Goal: Information Seeking & Learning: Learn about a topic

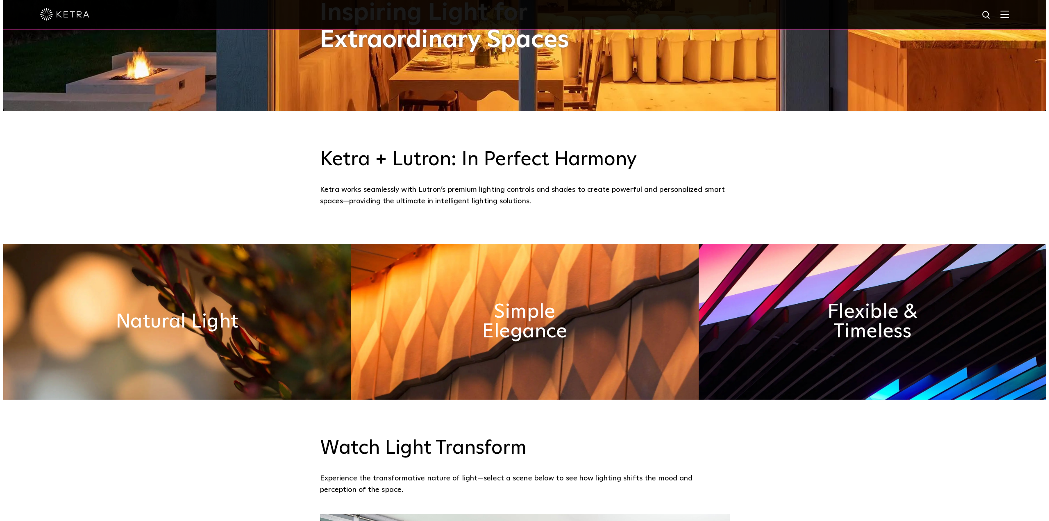
scroll to position [410, 0]
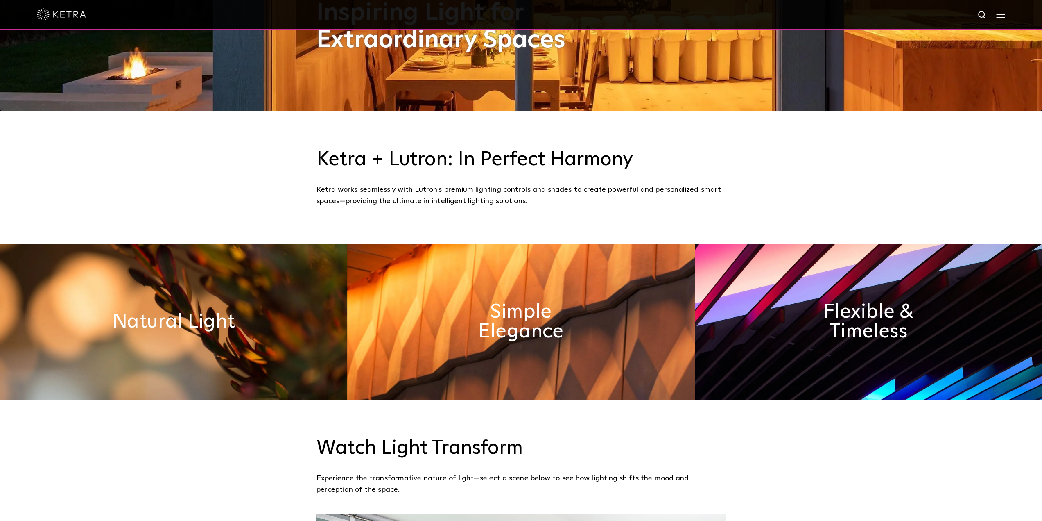
click at [1004, 13] on img at bounding box center [1001, 14] width 9 height 8
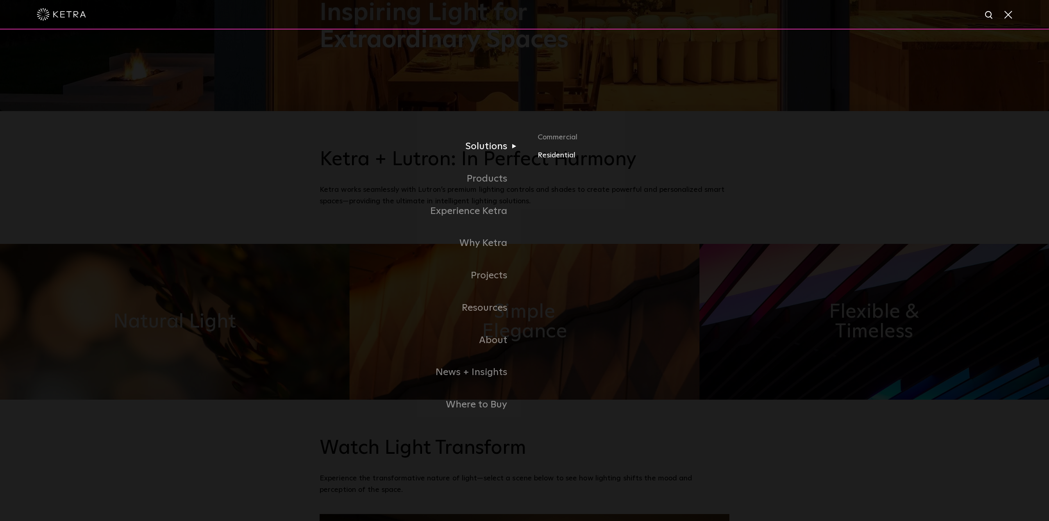
click at [544, 154] on link "Residential" at bounding box center [633, 156] width 192 height 12
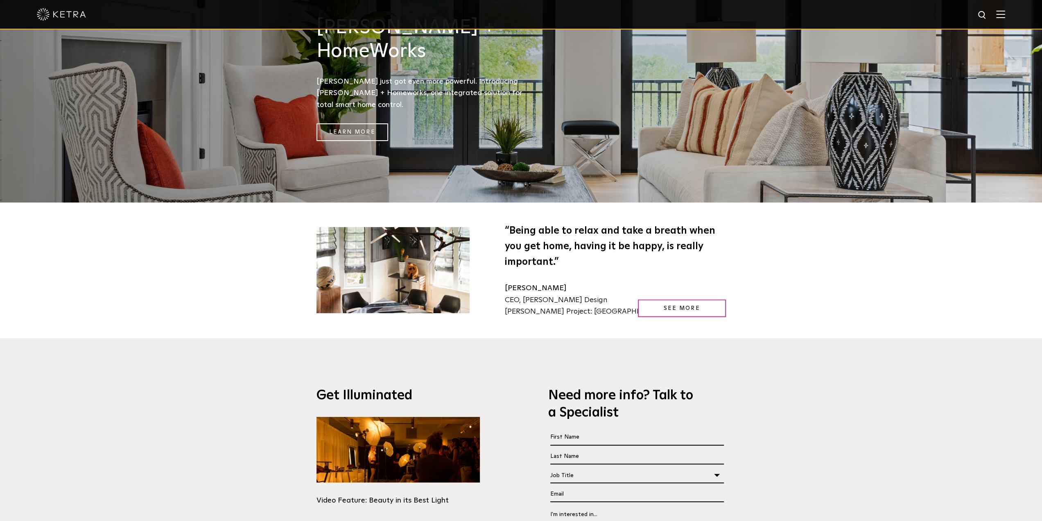
scroll to position [1516, 0]
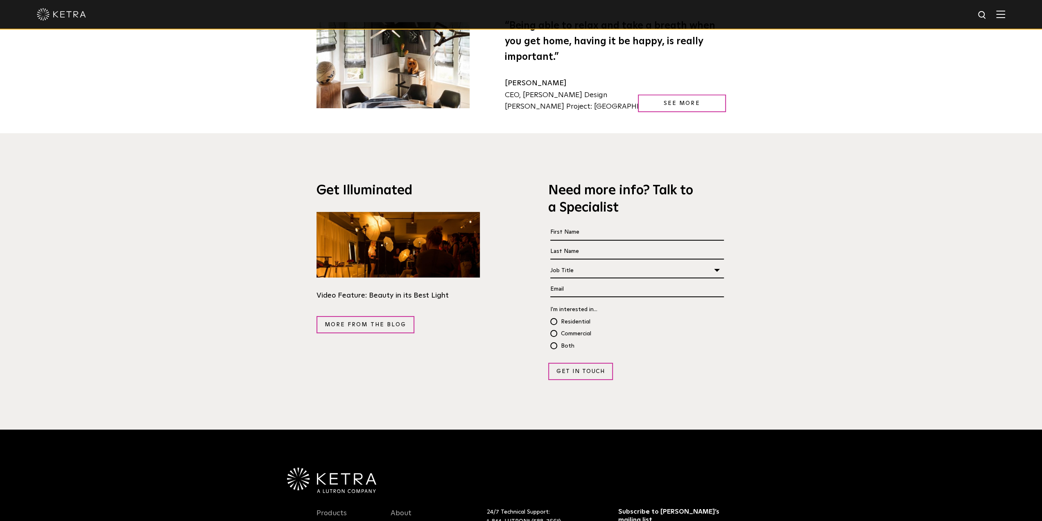
click at [1006, 17] on img at bounding box center [1001, 14] width 9 height 8
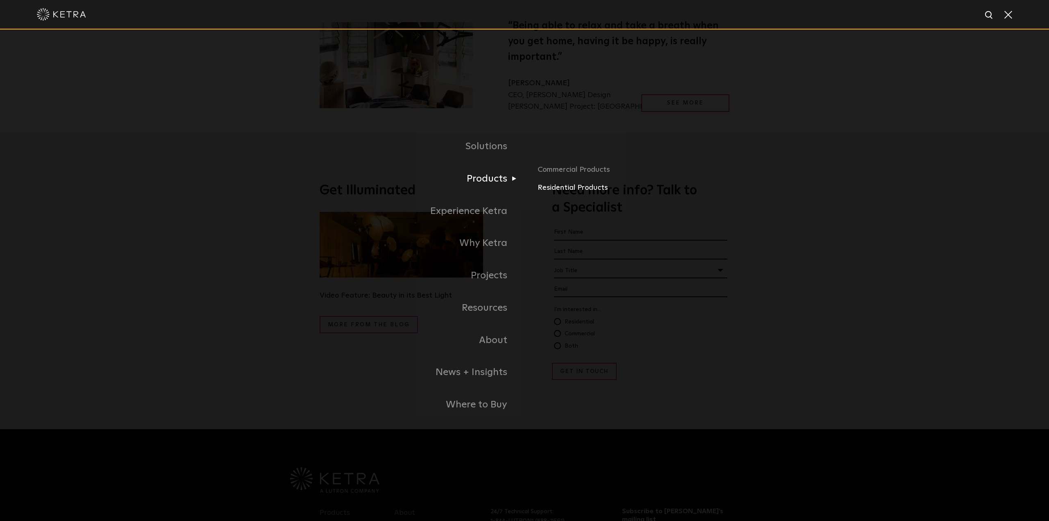
click at [566, 188] on link "Residential Products" at bounding box center [633, 188] width 192 height 12
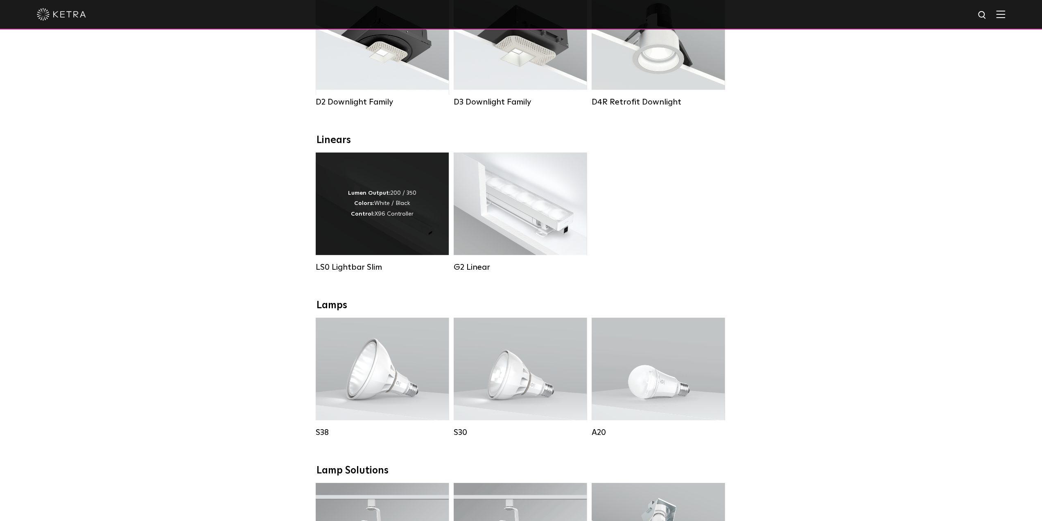
scroll to position [205, 0]
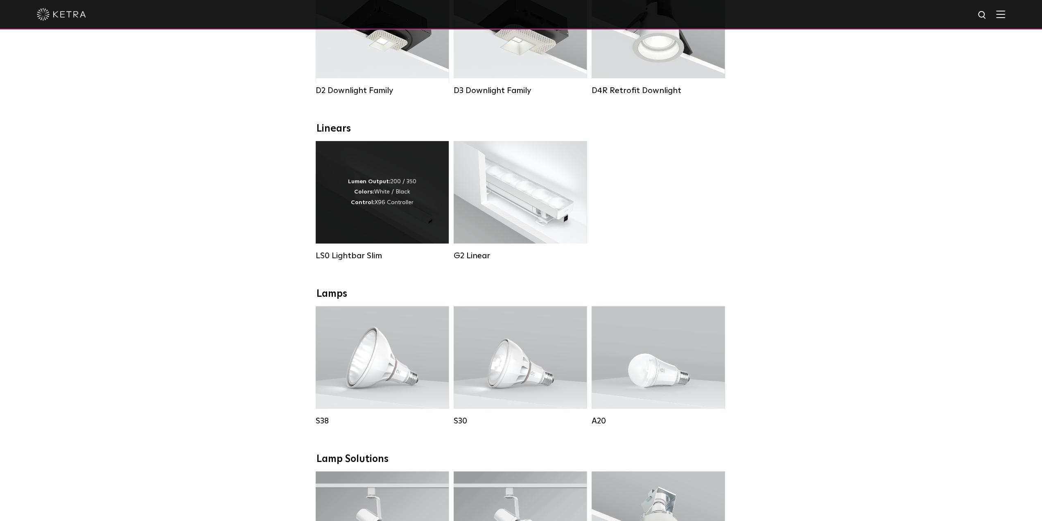
click at [406, 220] on div "Lumen Output: 200 / 350 Colors: White / Black Control: X96 Controller" at bounding box center [382, 192] width 133 height 102
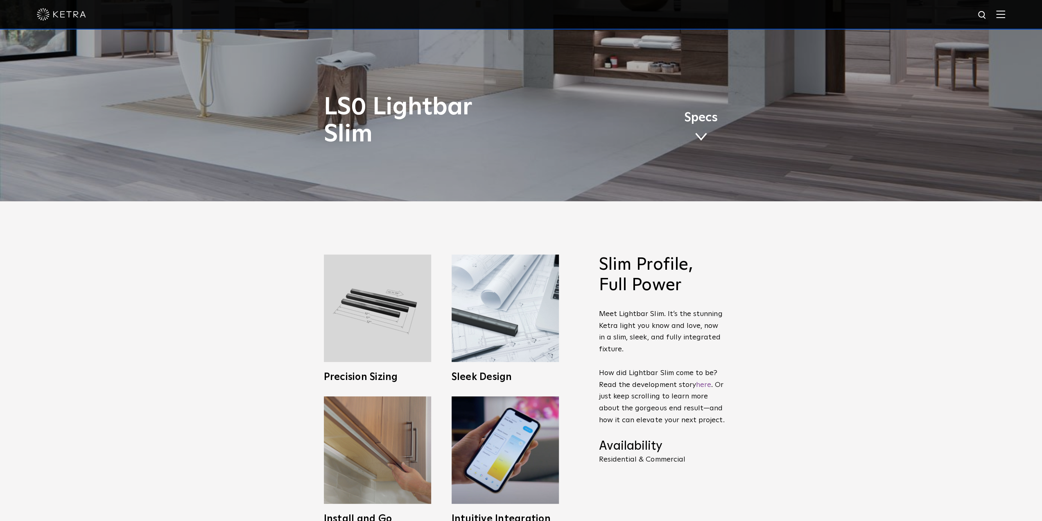
scroll to position [369, 0]
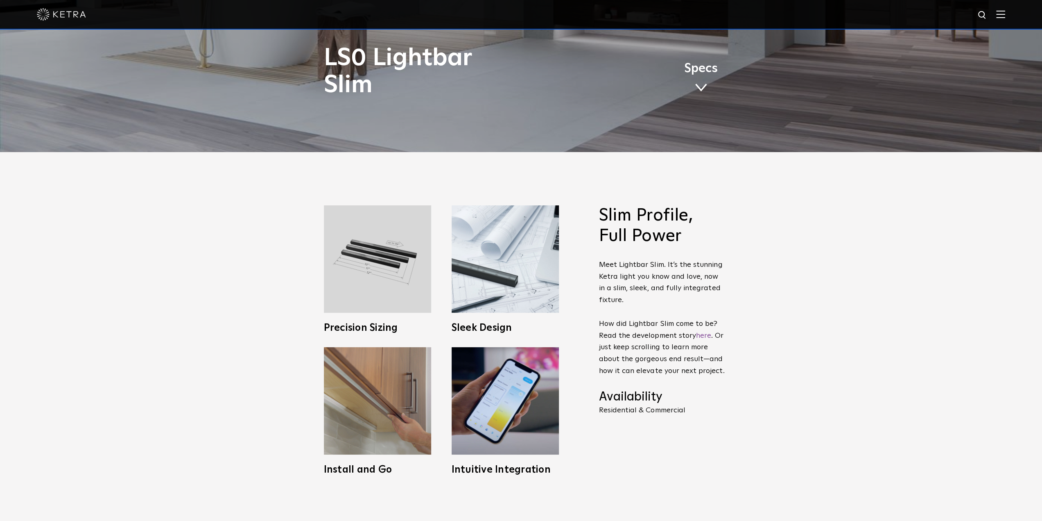
click at [626, 452] on span "Slim Profile, Full Power Meet Lightbar Slim. It’s the stunning Ketra light you …" at bounding box center [656, 339] width 139 height 269
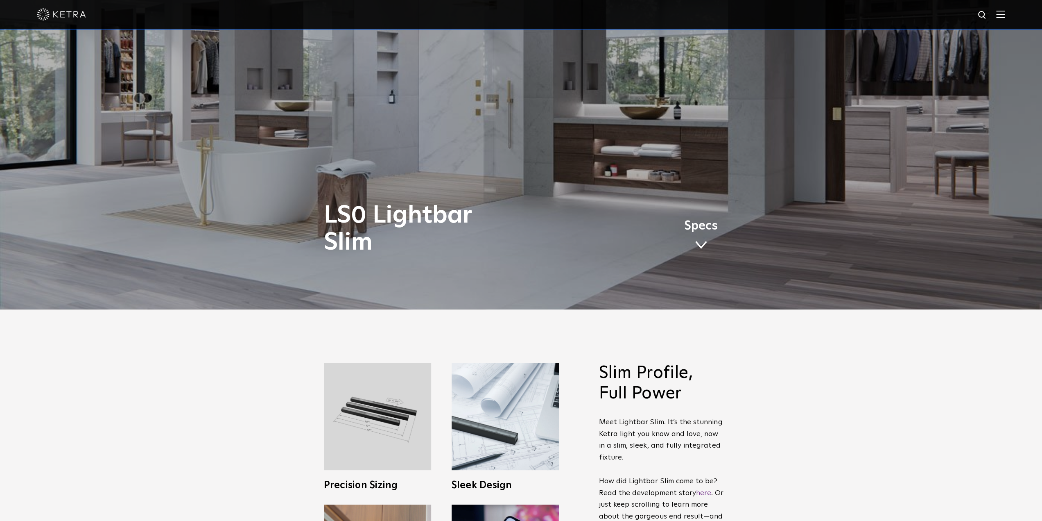
scroll to position [287, 0]
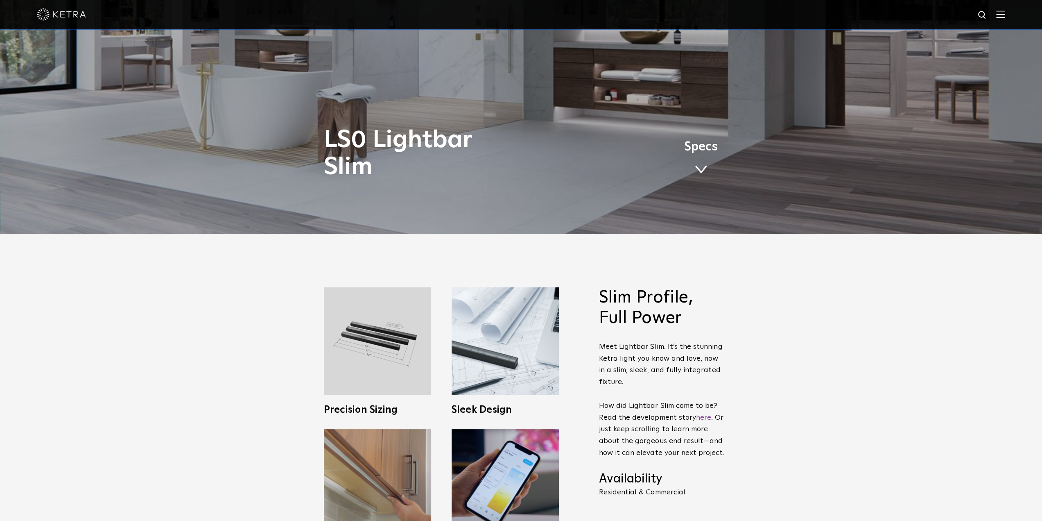
click at [698, 165] on link "Specs" at bounding box center [701, 161] width 34 height 32
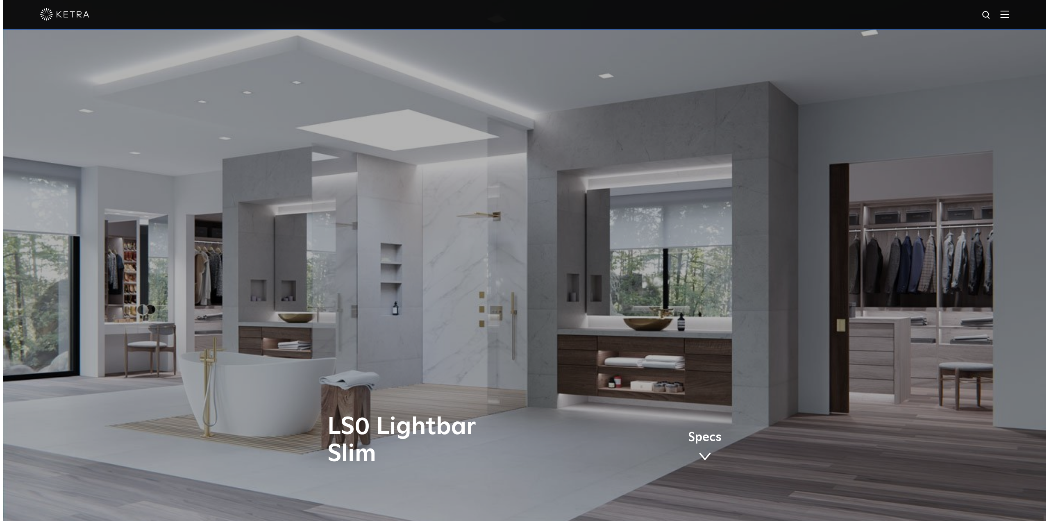
scroll to position [0, 0]
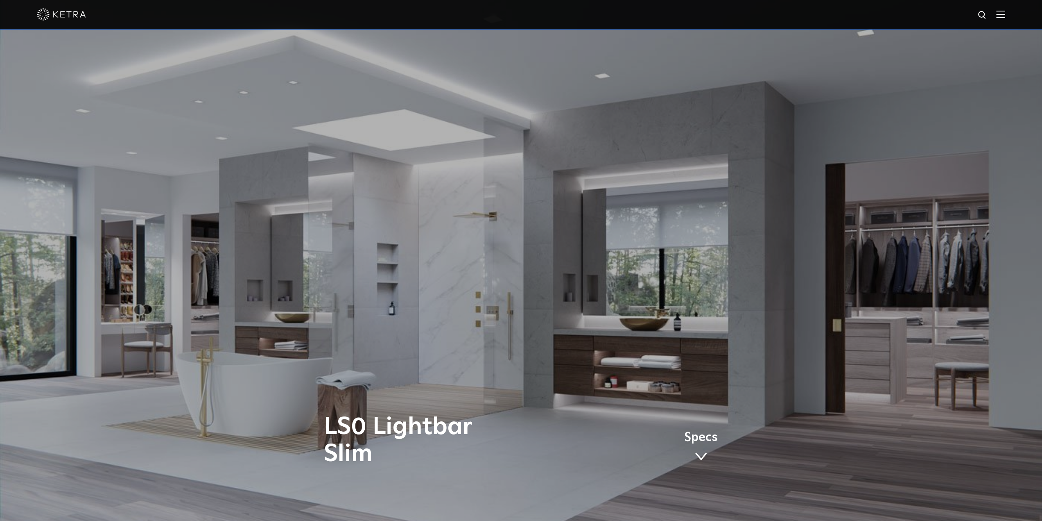
click at [1005, 16] on img at bounding box center [1001, 14] width 9 height 8
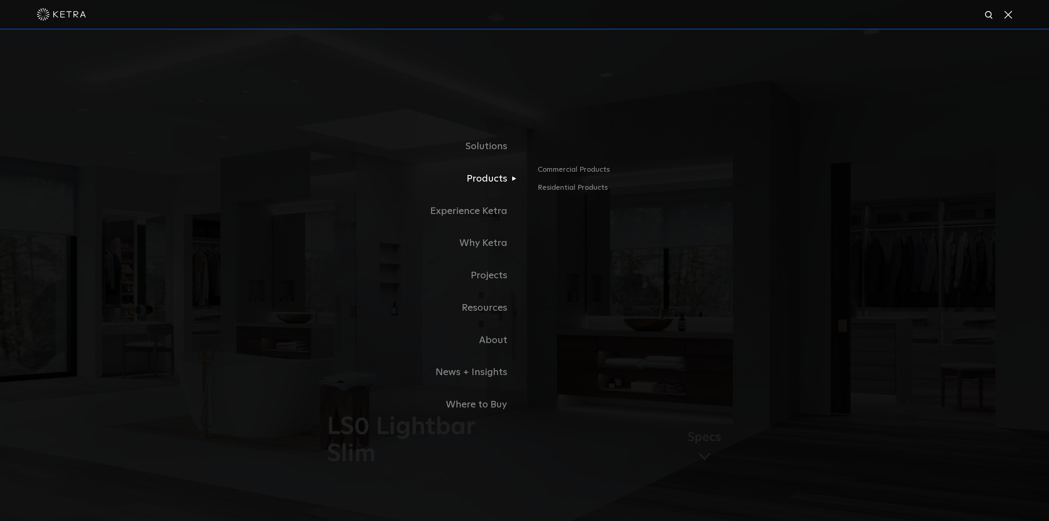
click at [497, 181] on link "Products" at bounding box center [421, 179] width 205 height 32
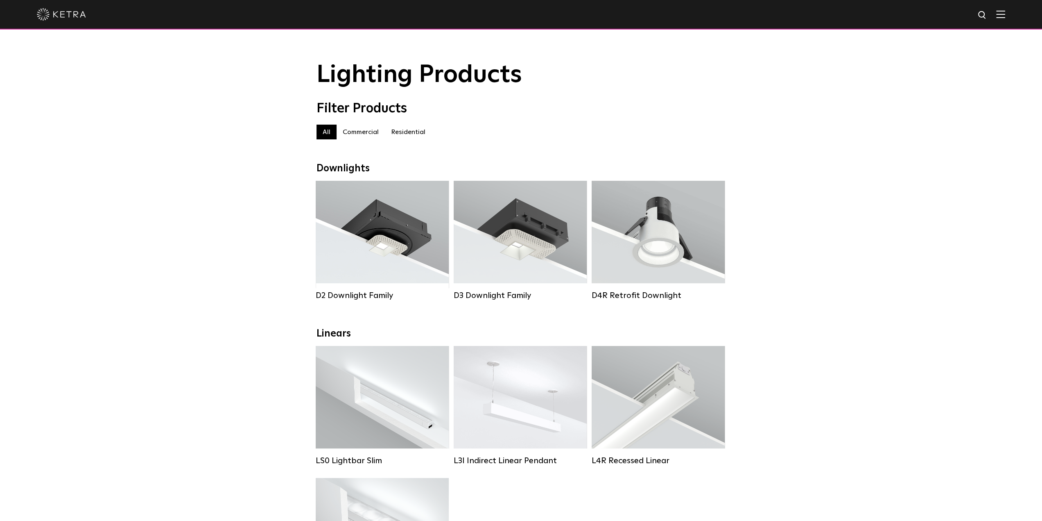
click at [405, 135] on label "Residential" at bounding box center [408, 132] width 47 height 15
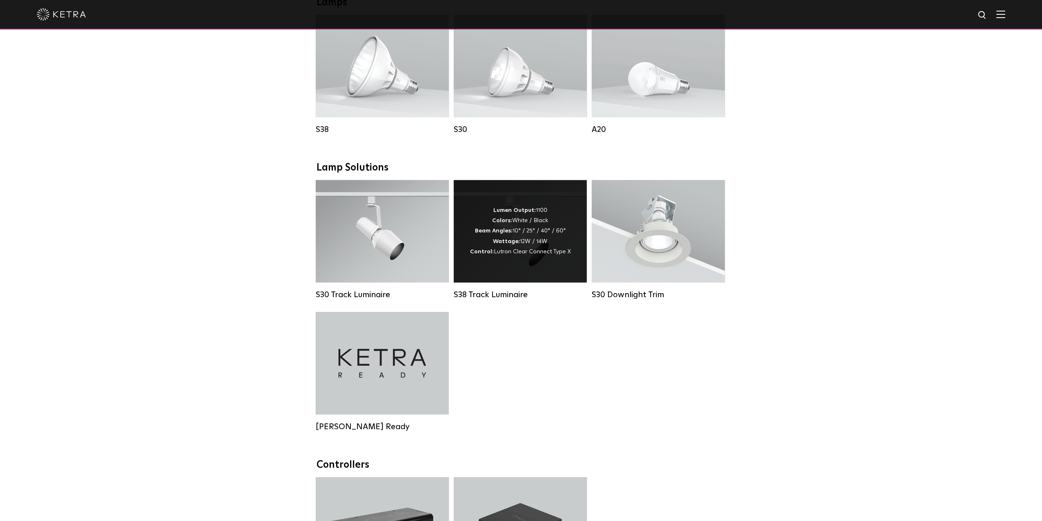
scroll to position [492, 0]
